Goal: Information Seeking & Learning: Check status

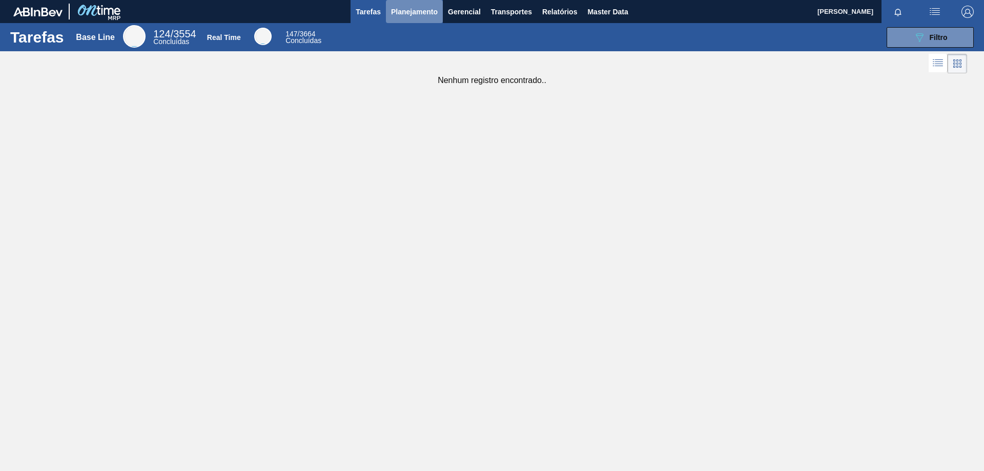
click at [402, 13] on span "Planejamento" at bounding box center [414, 12] width 47 height 12
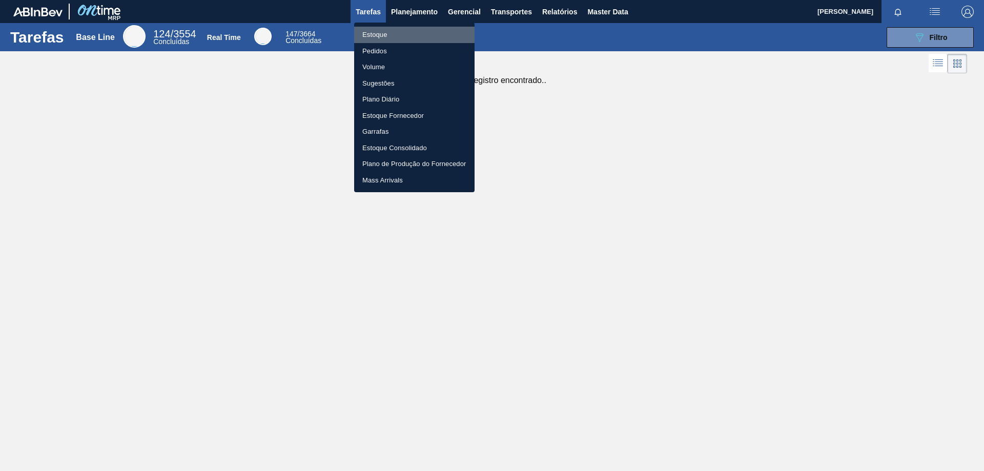
click at [405, 33] on li "Estoque" at bounding box center [414, 35] width 120 height 16
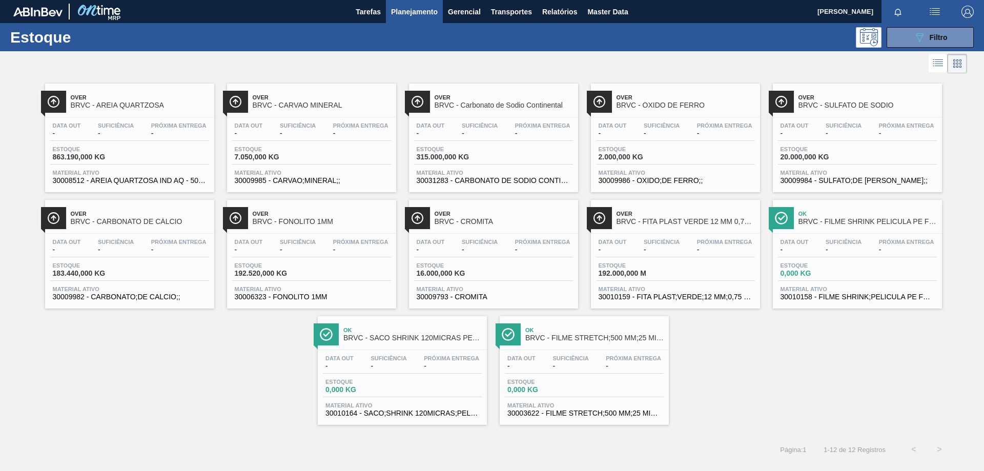
click at [195, 153] on div "Estoque 863.190,000 KG" at bounding box center [129, 155] width 159 height 18
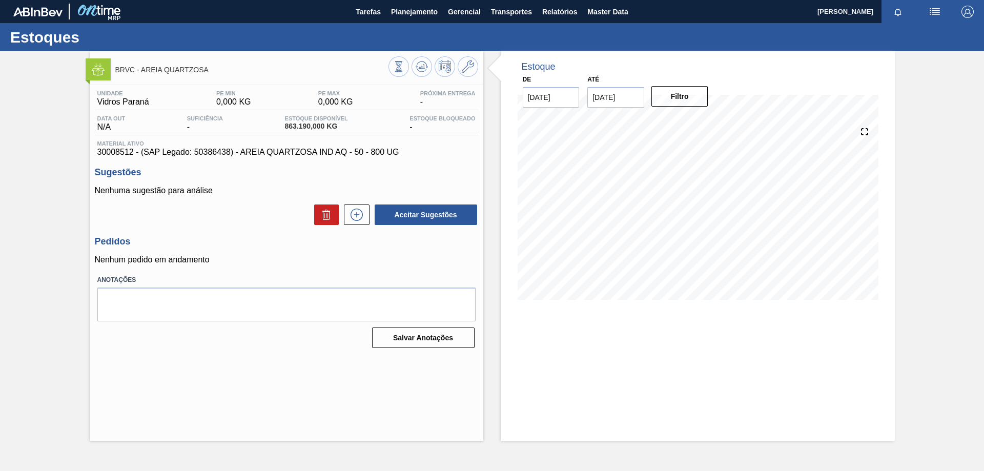
click at [65, 224] on div "BRVC - AREIA QUARTZOSA Unidade Vidros Paraná PE MIN 0,000 KG PE MAX 0,000 KG Pr…" at bounding box center [492, 246] width 984 height 390
click at [401, 11] on span "Planejamento" at bounding box center [414, 12] width 47 height 12
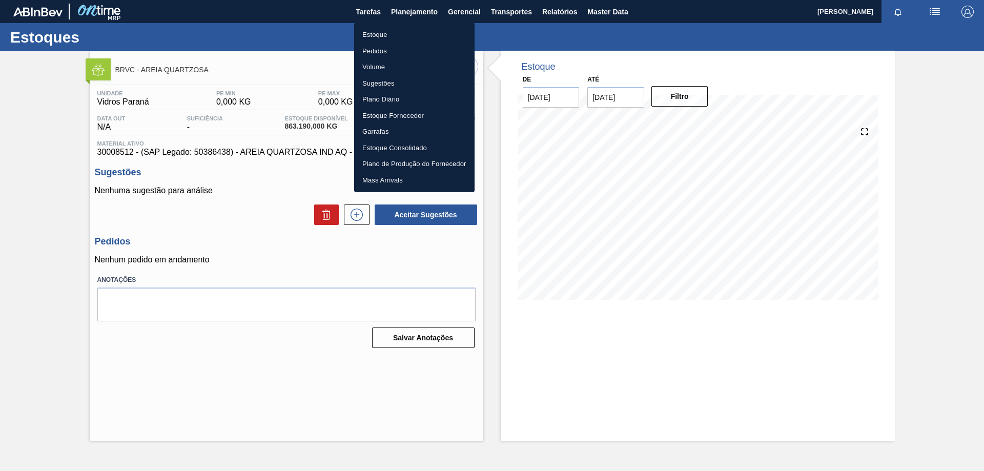
click at [401, 50] on li "Pedidos" at bounding box center [414, 51] width 120 height 16
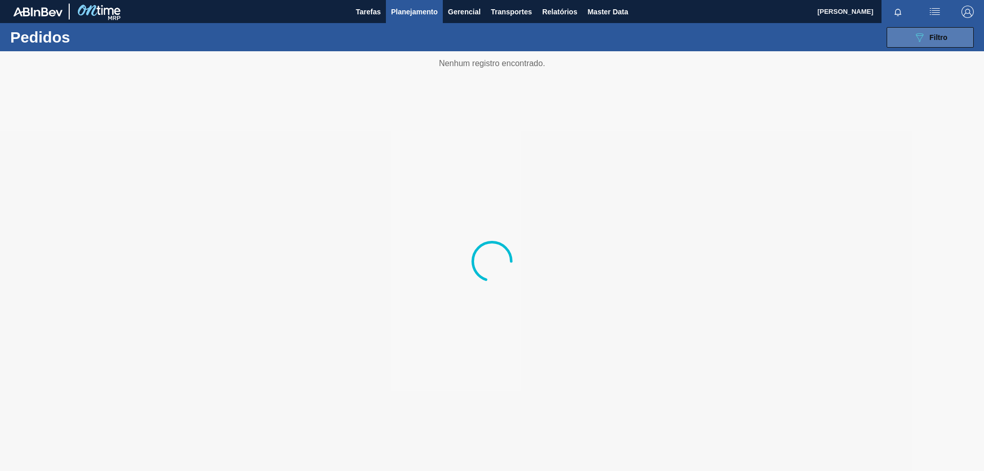
click at [923, 33] on icon "089F7B8B-B2A5-4AFE-B5C0-19BA573D28AC" at bounding box center [920, 37] width 12 height 12
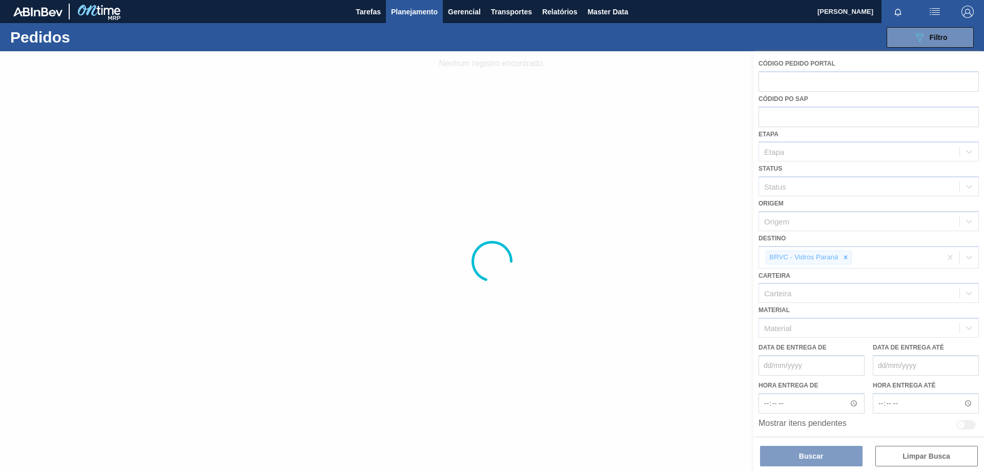
click at [698, 233] on div at bounding box center [492, 261] width 984 height 420
click at [932, 35] on span "Filtro" at bounding box center [939, 37] width 18 height 8
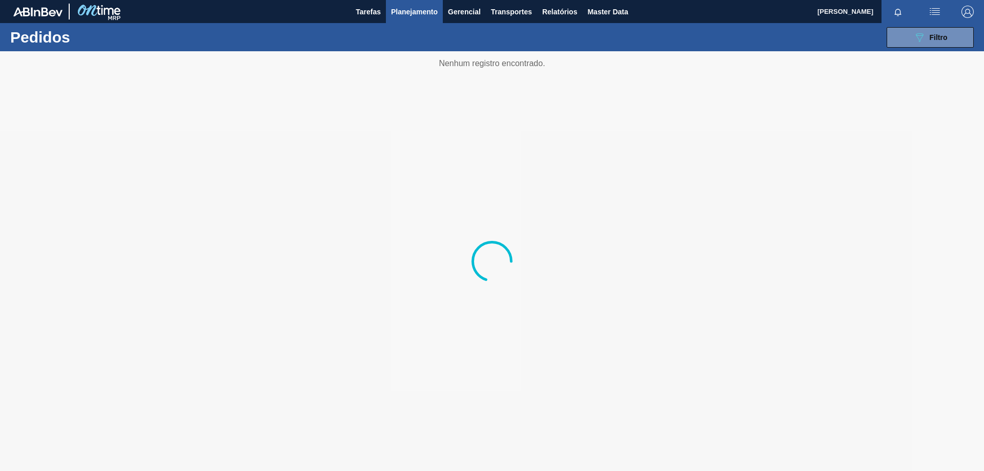
click at [413, 9] on span "Planejamento" at bounding box center [414, 12] width 47 height 12
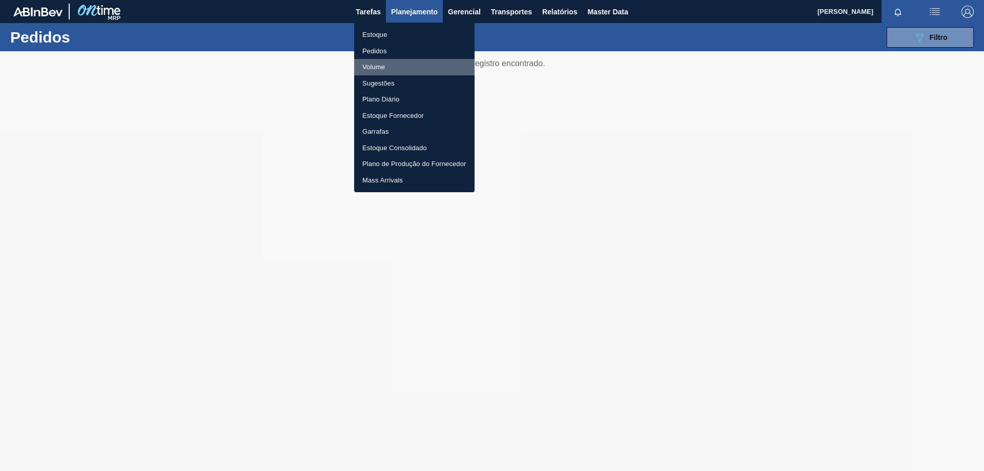
click at [373, 65] on li "Volume" at bounding box center [414, 67] width 120 height 16
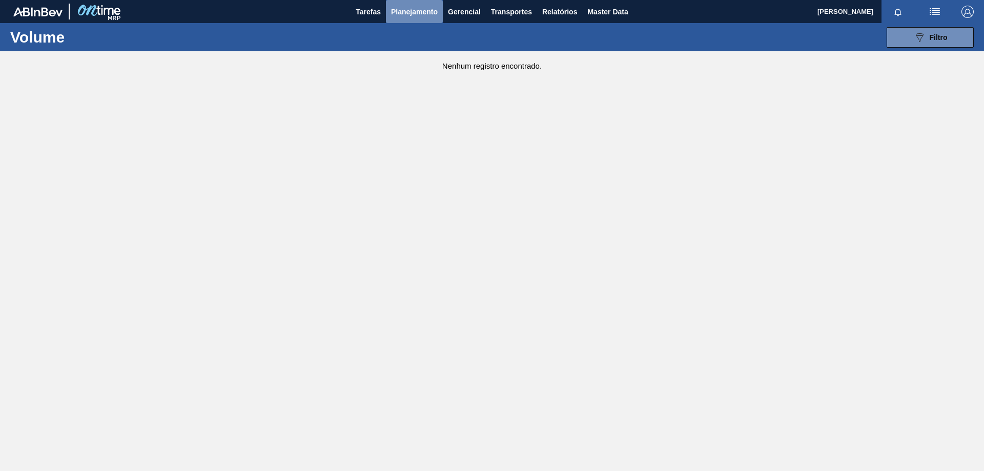
click at [427, 11] on span "Planejamento" at bounding box center [414, 12] width 47 height 12
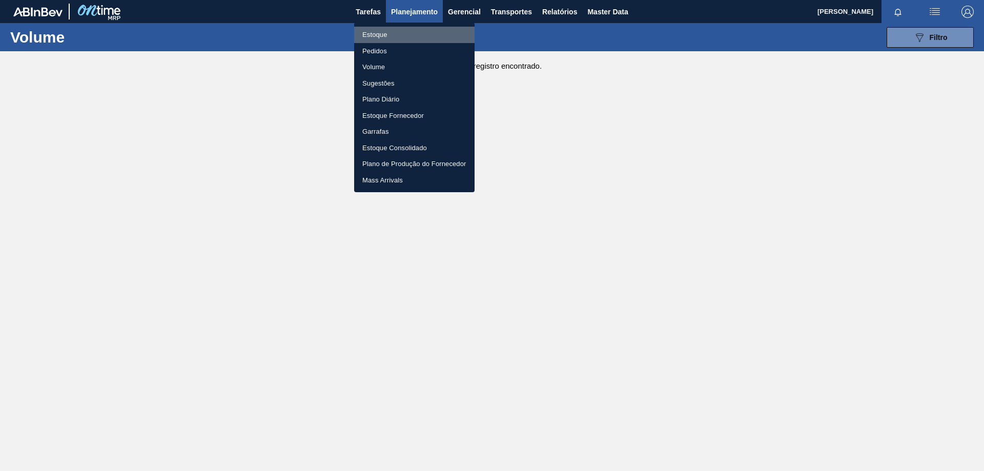
click at [395, 32] on li "Estoque" at bounding box center [414, 35] width 120 height 16
